Goal: Book appointment/travel/reservation

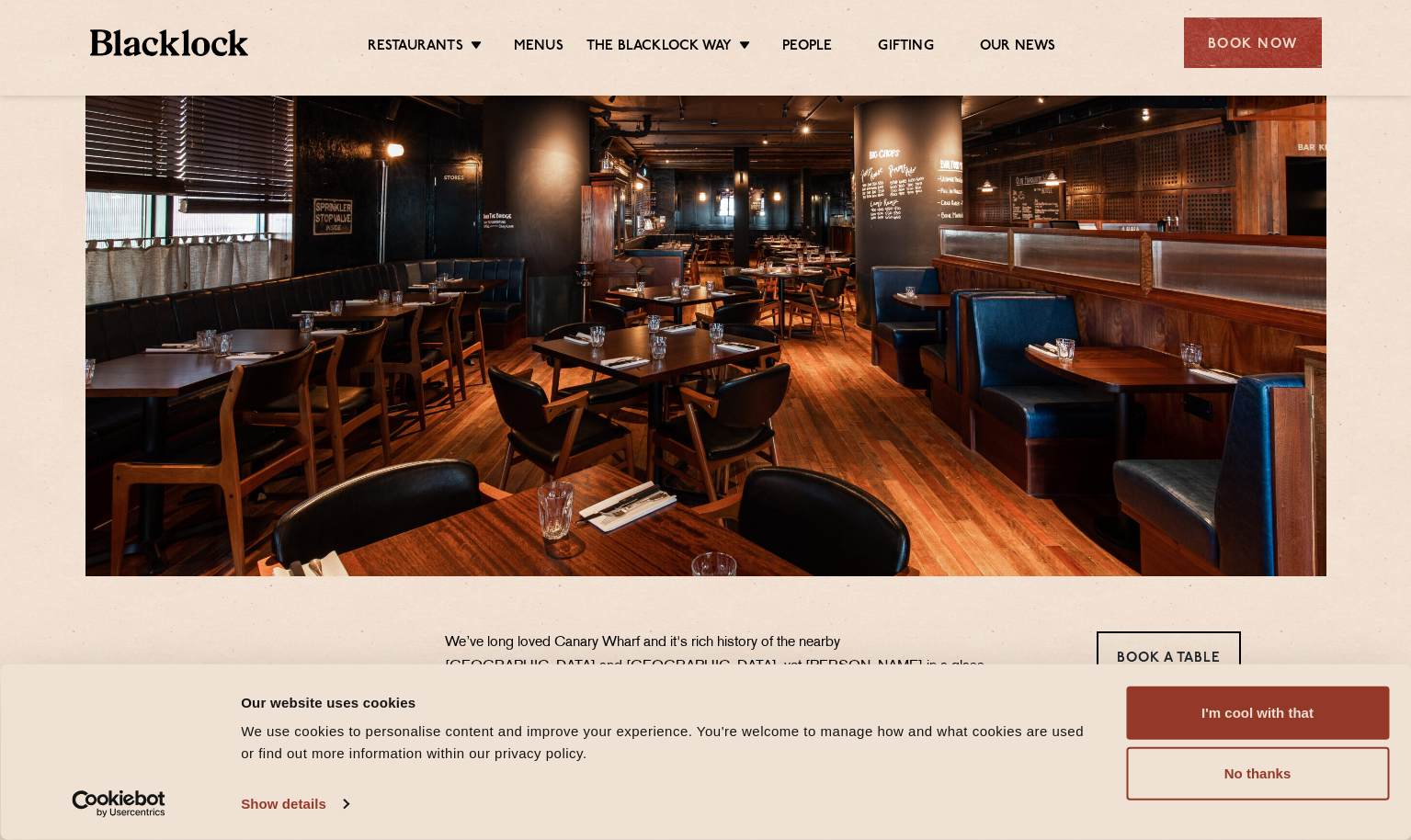
scroll to position [103, 0]
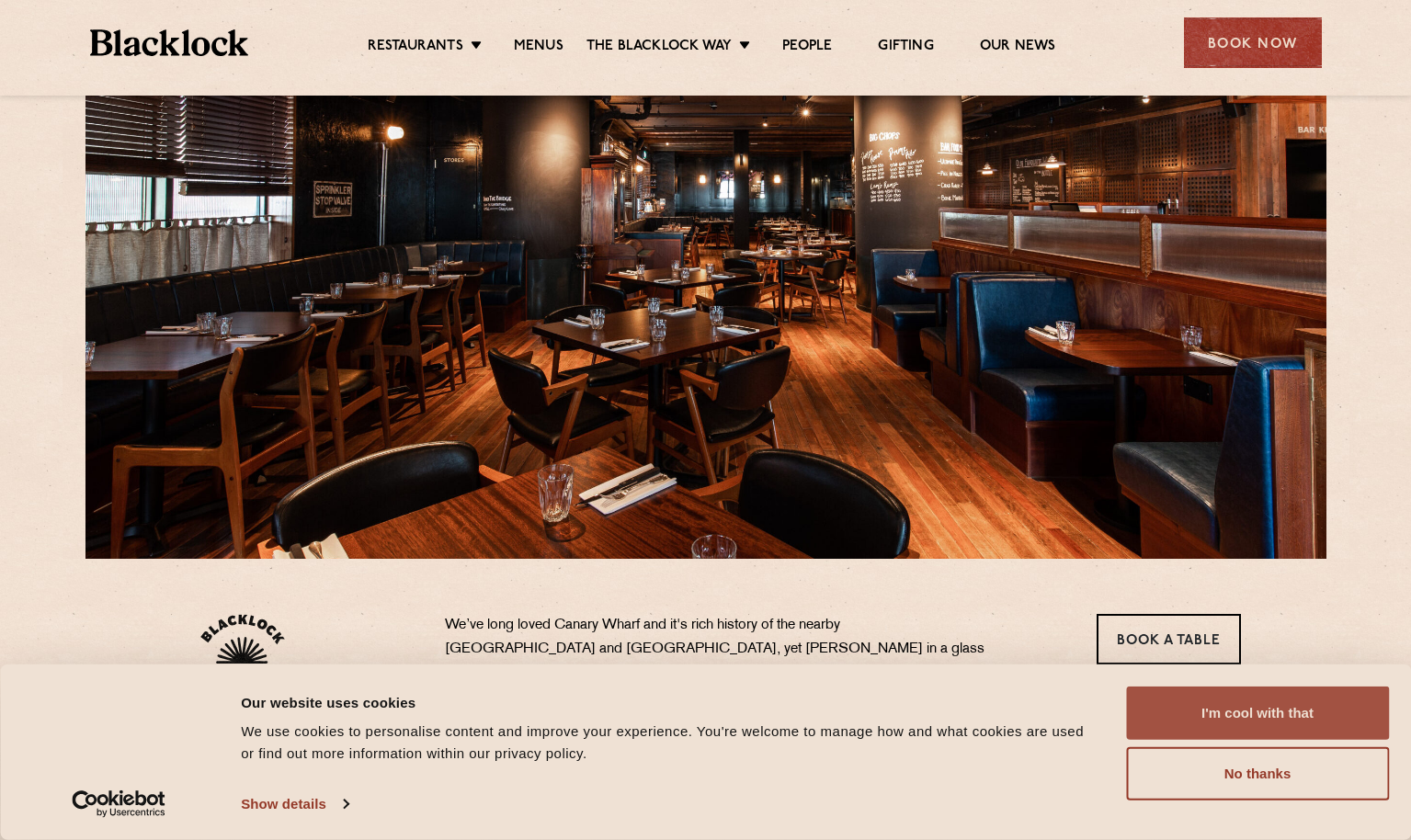
click at [1204, 688] on button "I'm cool with that" at bounding box center [1258, 713] width 263 height 53
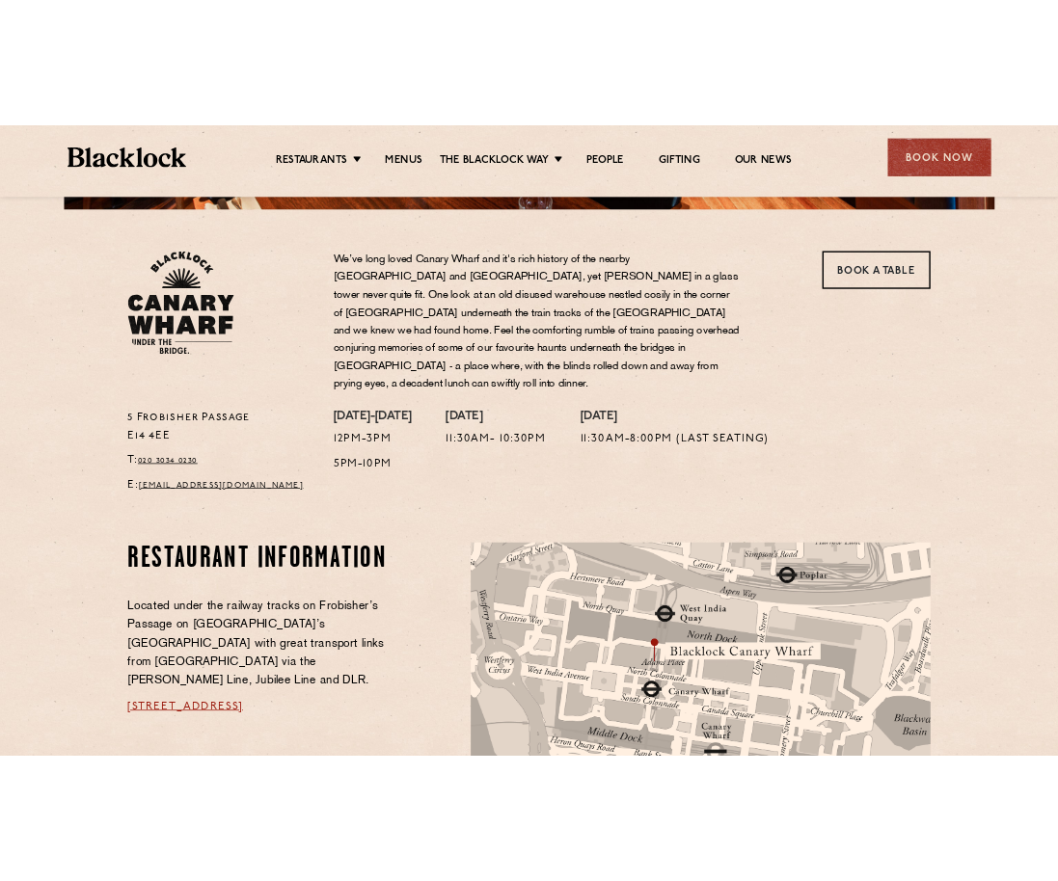
scroll to position [0, 0]
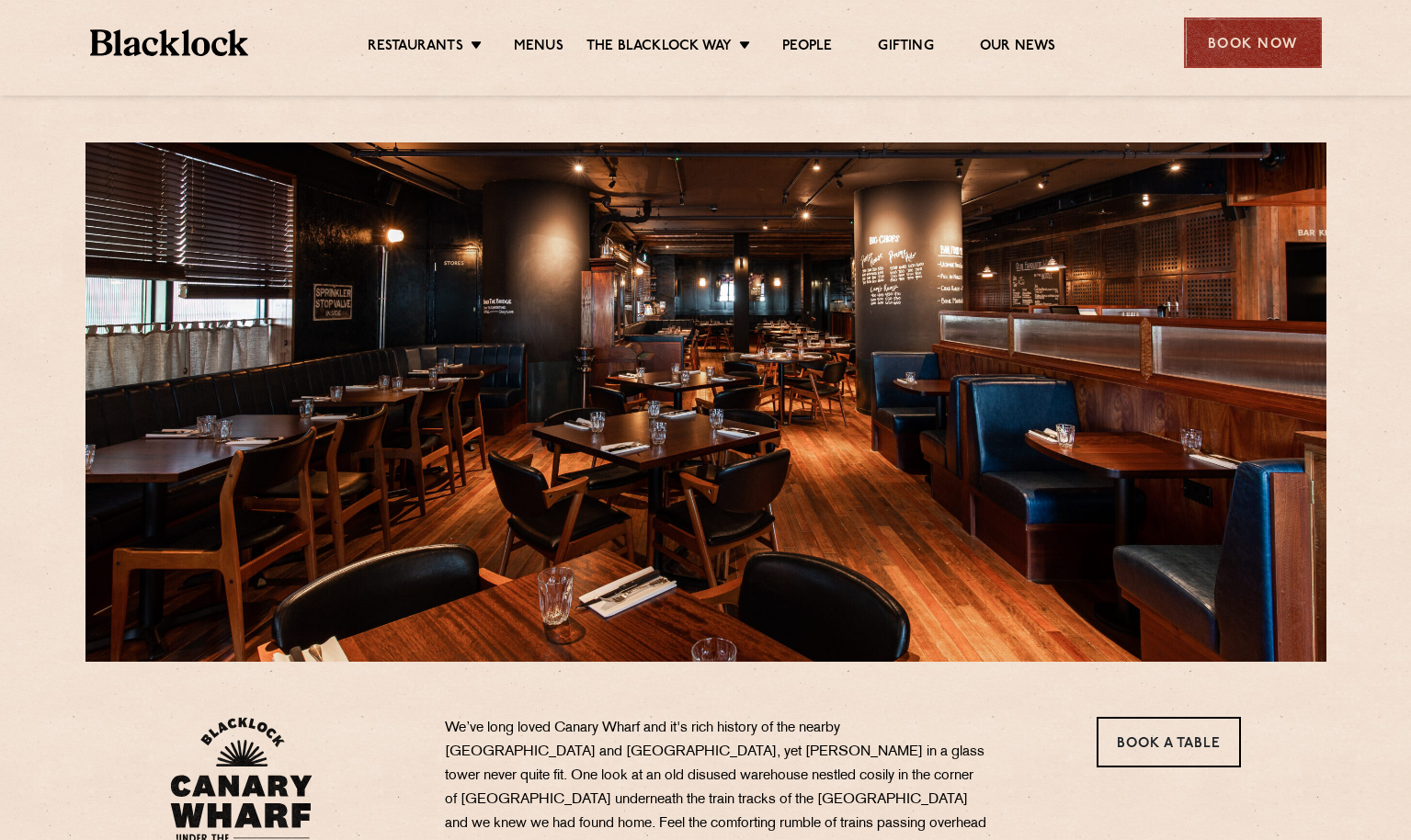
click at [1245, 29] on div "Book Now" at bounding box center [1253, 42] width 138 height 51
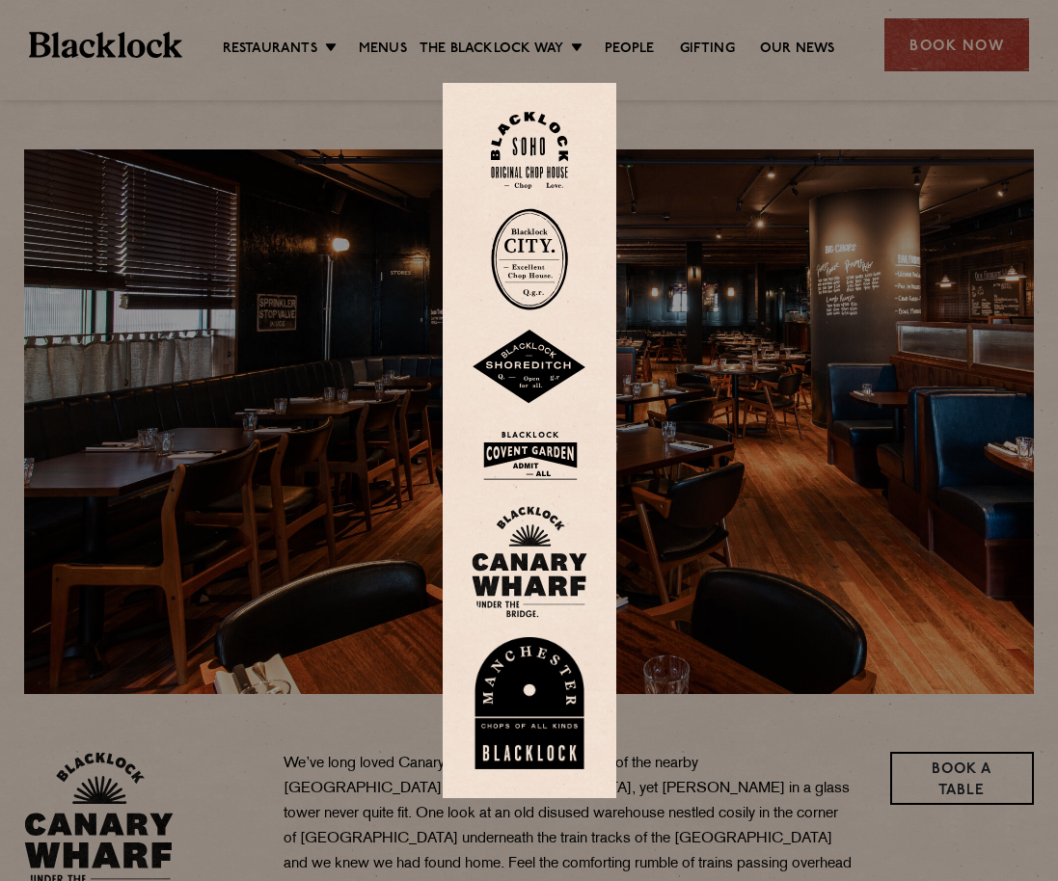
click at [526, 256] on img at bounding box center [529, 259] width 77 height 102
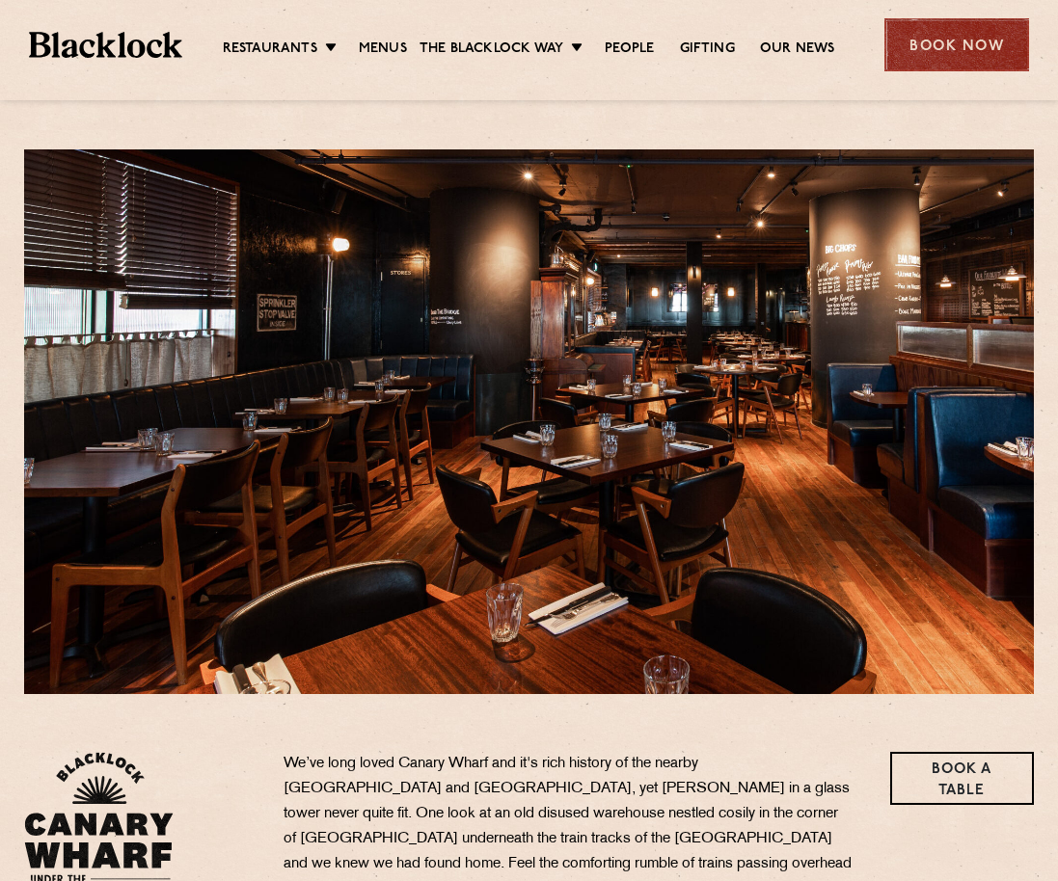
click at [999, 41] on div "Book Now" at bounding box center [956, 44] width 145 height 53
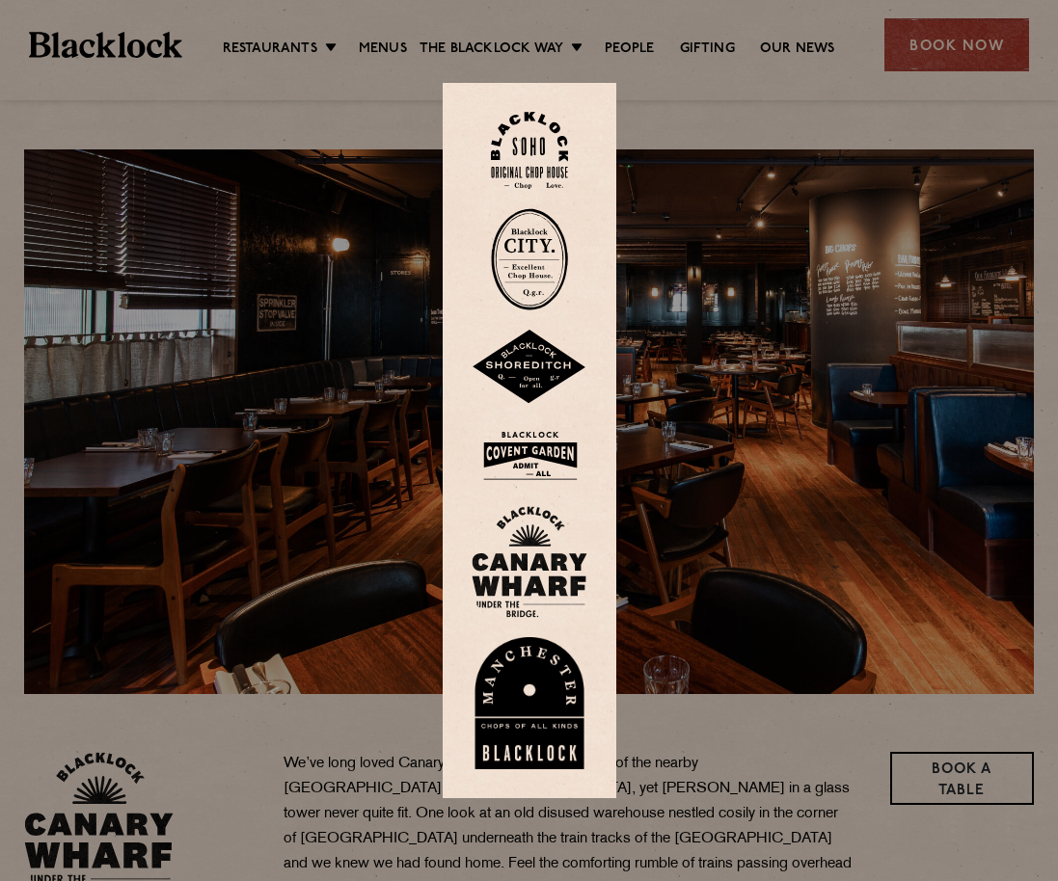
click at [554, 571] on img at bounding box center [530, 562] width 116 height 112
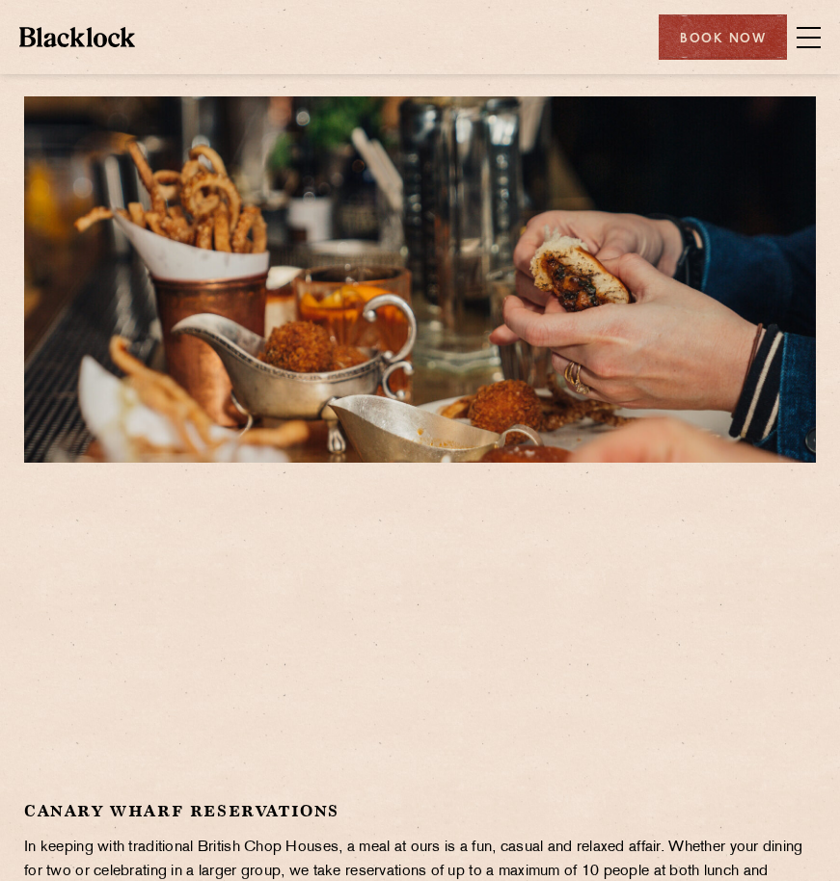
click at [585, 609] on div at bounding box center [420, 637] width 792 height 290
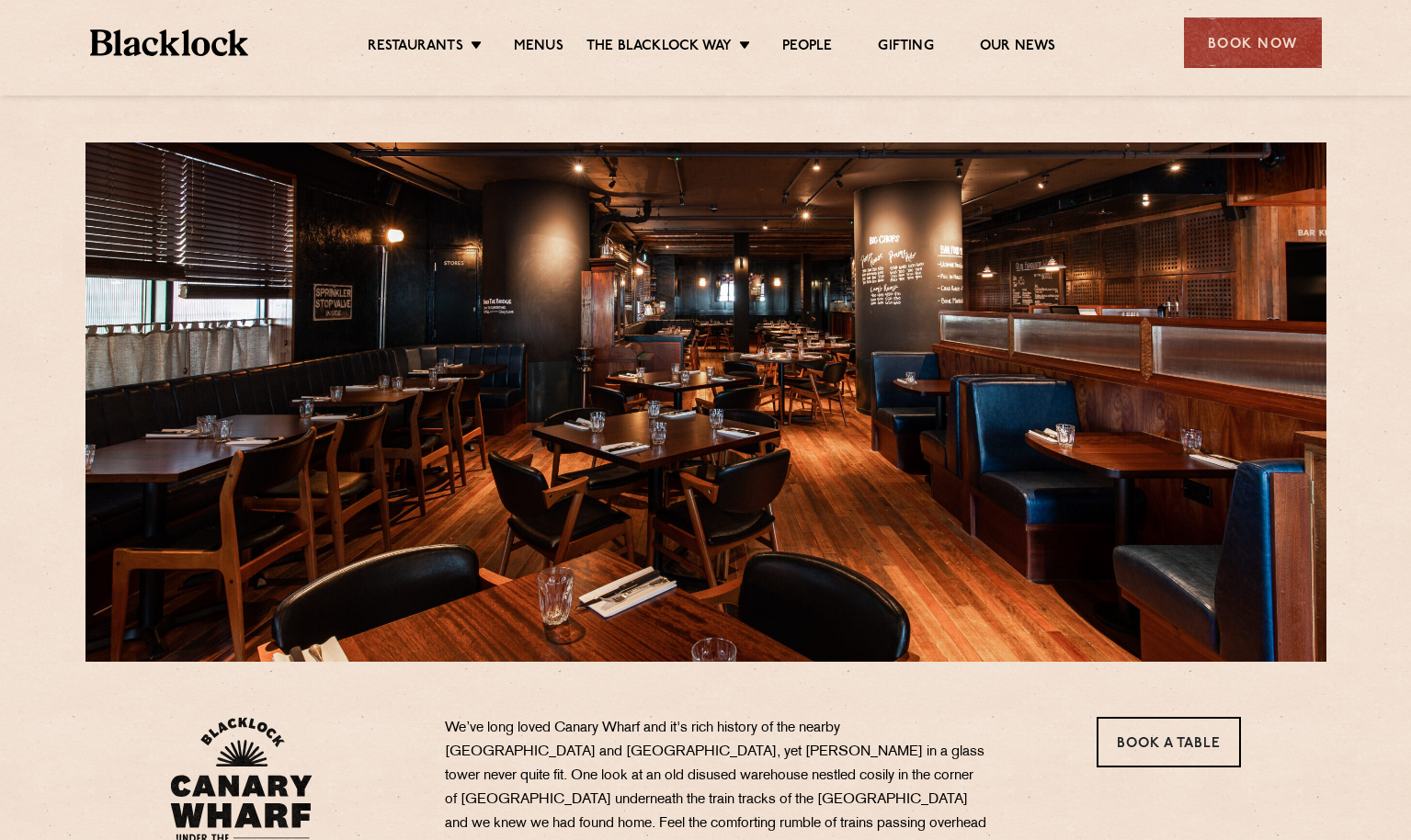
drag, startPoint x: 0, startPoint y: 0, endPoint x: 635, endPoint y: 376, distance: 738.0
click at [431, 390] on div at bounding box center [706, 401] width 1241 height 520
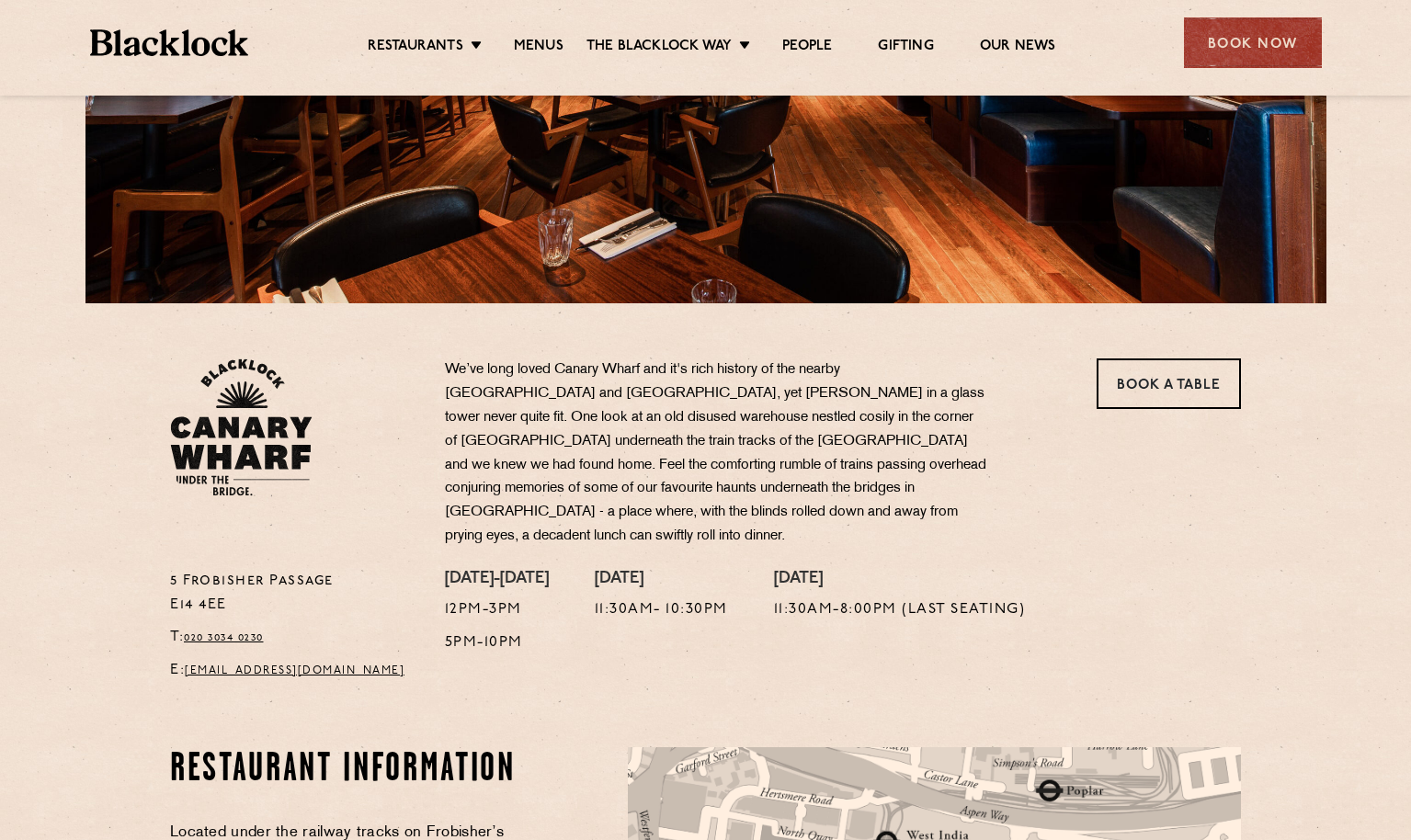
scroll to position [258, 0]
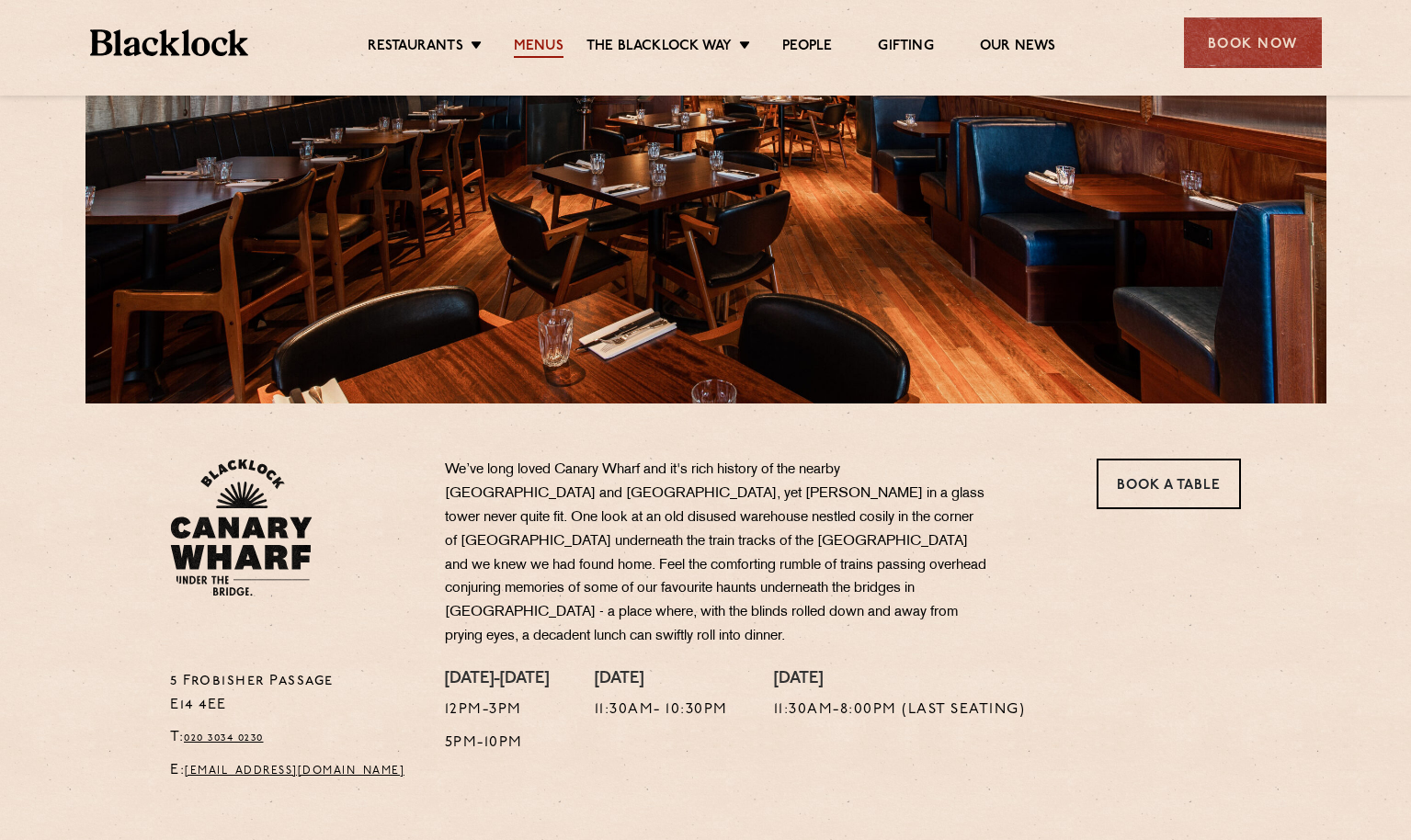
click at [528, 56] on link "Menus" at bounding box center [539, 48] width 50 height 20
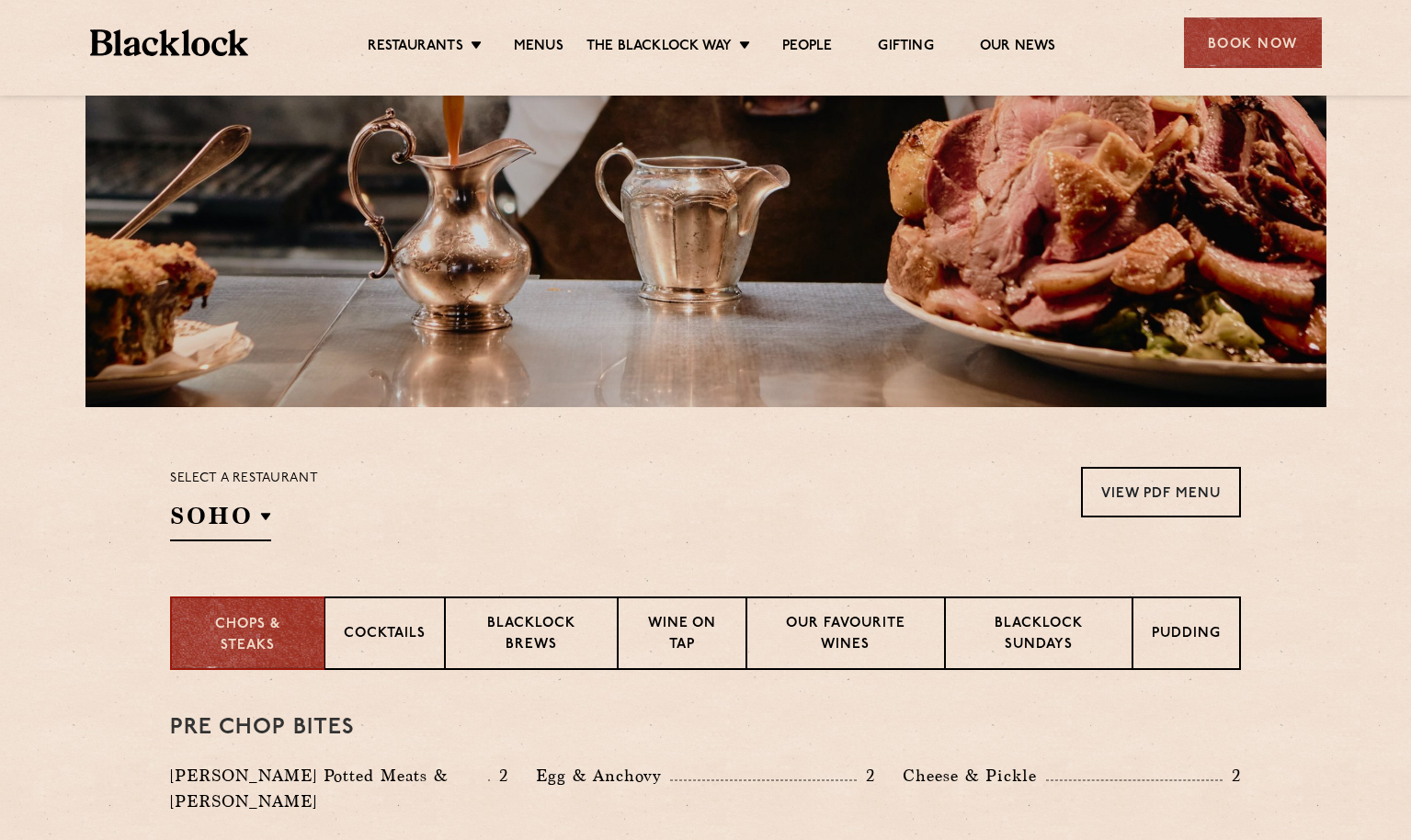
scroll to position [589, 0]
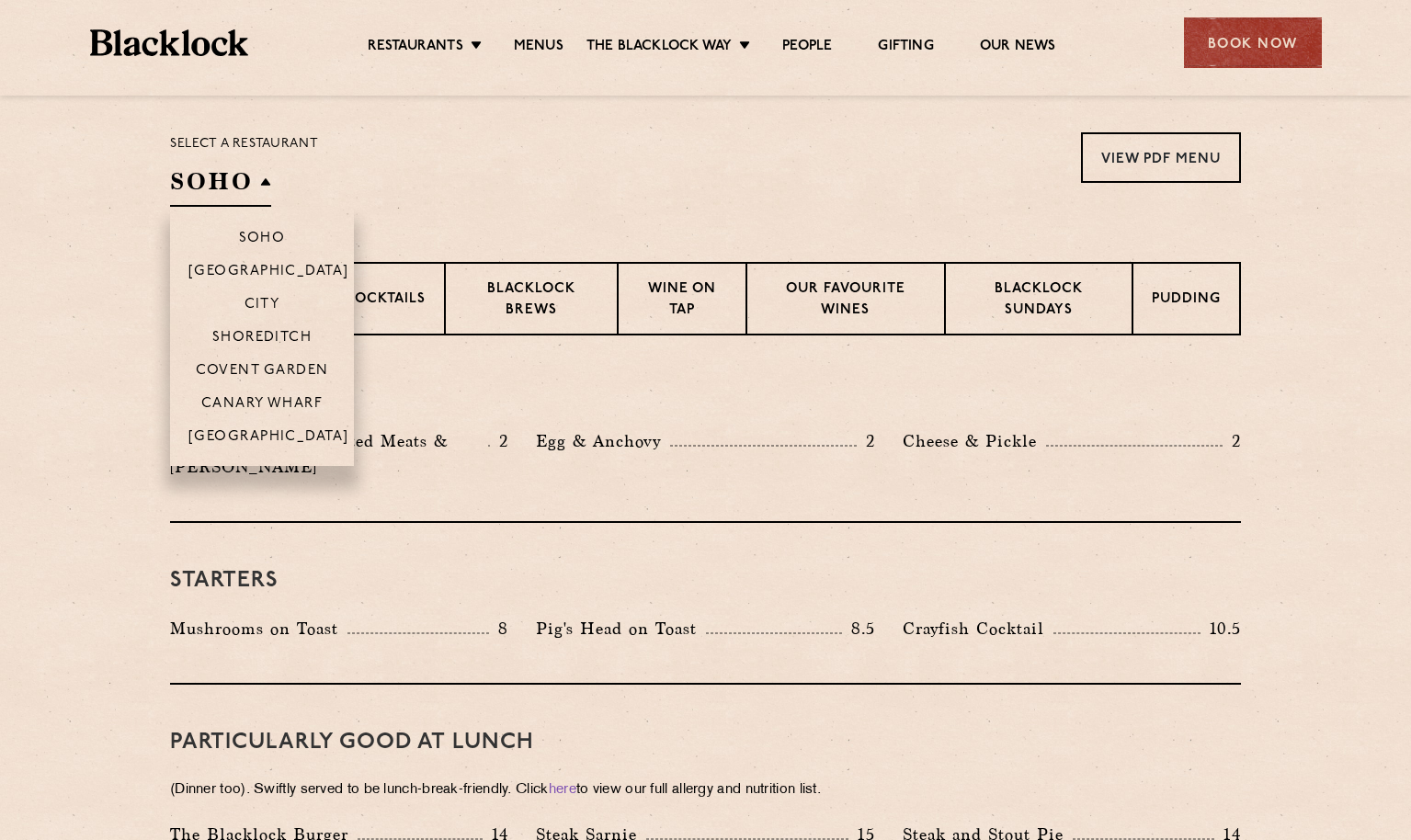
click at [262, 180] on h2 "SOHO" at bounding box center [220, 186] width 101 height 41
click at [288, 407] on p "Canary Wharf" at bounding box center [261, 405] width 121 height 18
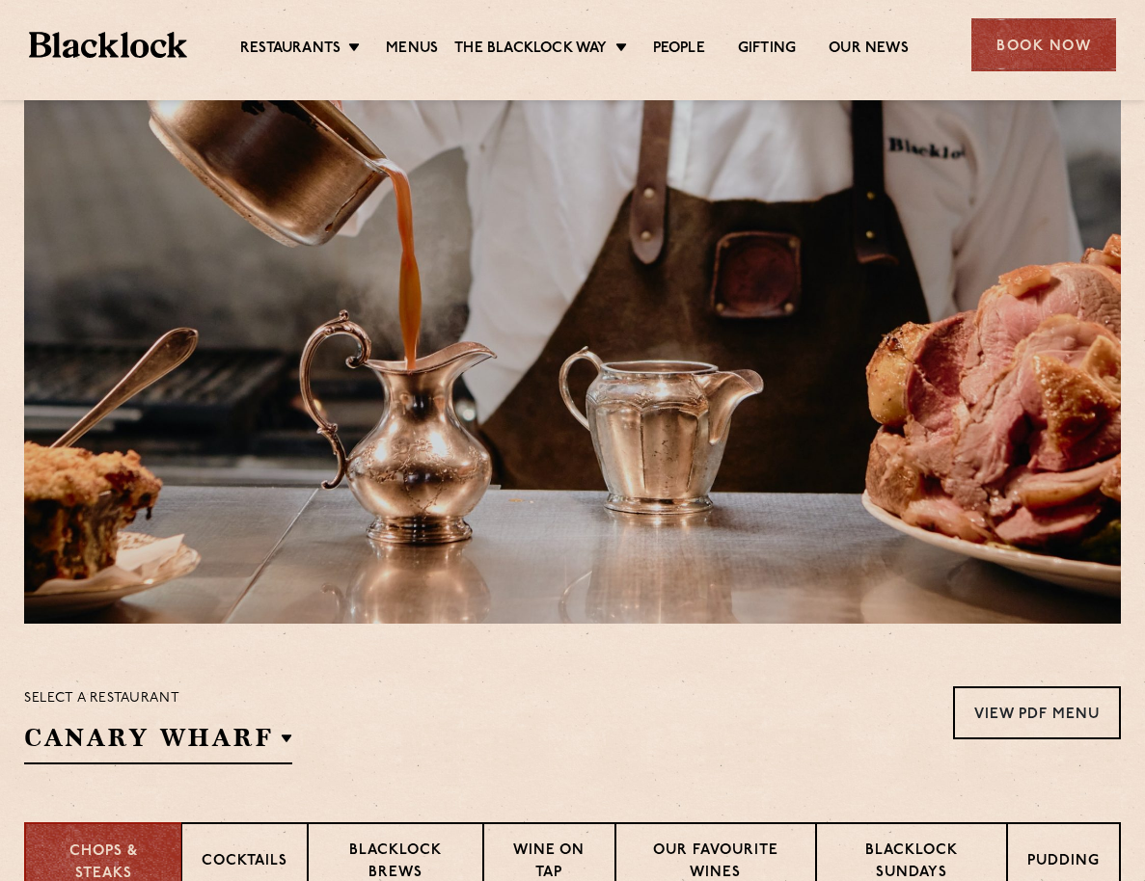
scroll to position [0, 0]
